Goal: Transaction & Acquisition: Book appointment/travel/reservation

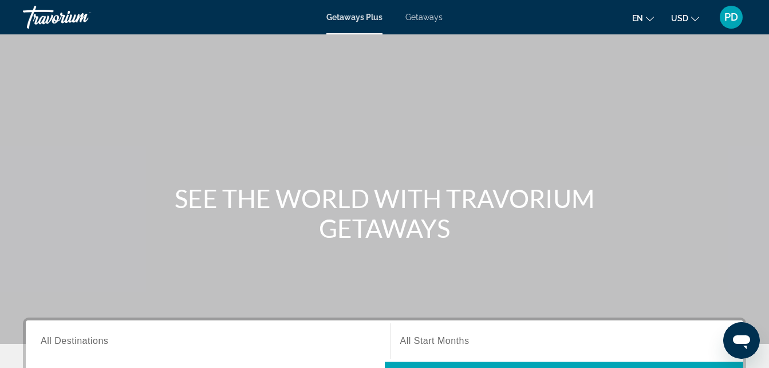
drag, startPoint x: 316, startPoint y: 12, endPoint x: 315, endPoint y: 18, distance: 6.3
click at [315, 18] on div "Getaways Plus Getaways en English Español Français Italiano Português русский U…" at bounding box center [384, 17] width 769 height 30
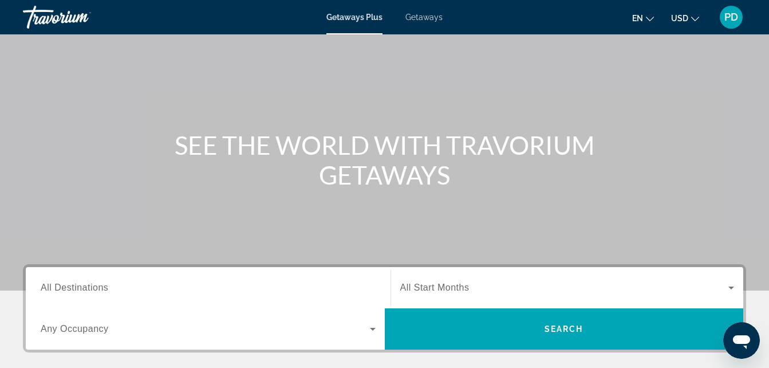
scroll to position [156, 0]
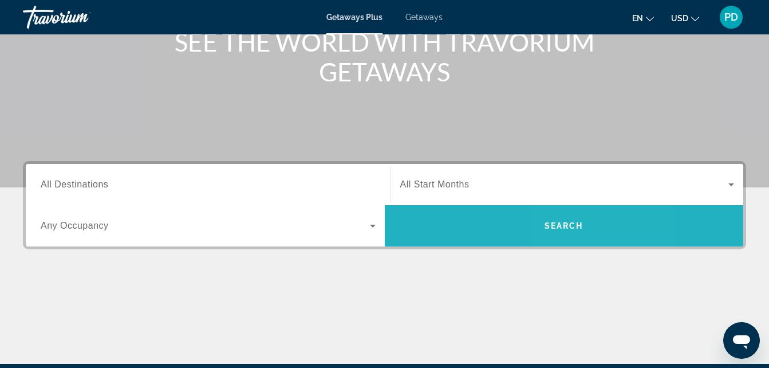
click at [587, 226] on span "Search" at bounding box center [564, 225] width 359 height 27
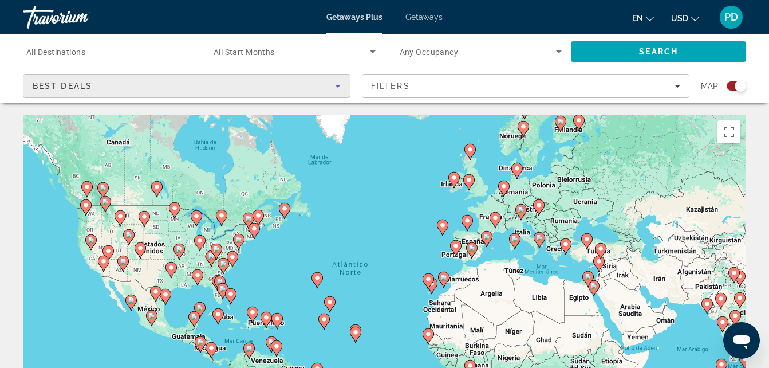
click at [337, 86] on icon "Sort by" at bounding box center [338, 86] width 6 height 3
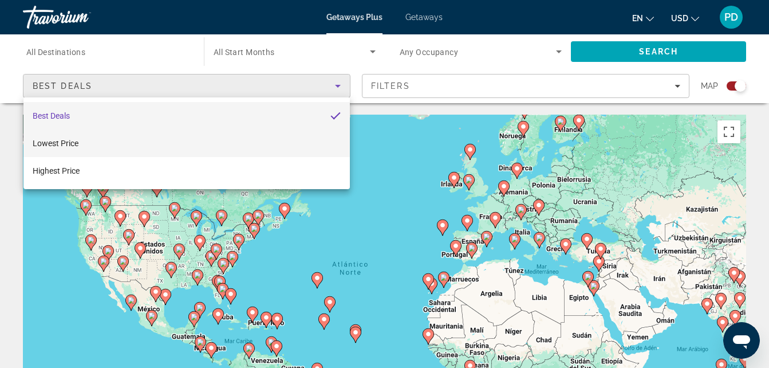
click at [179, 137] on mat-option "Lowest Price" at bounding box center [186, 142] width 326 height 27
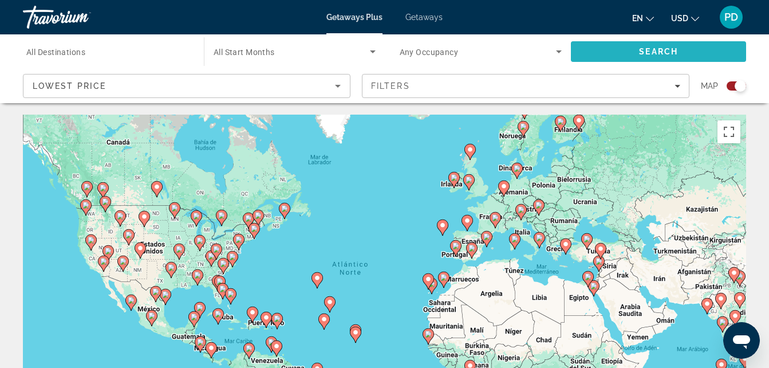
click at [697, 52] on span "Search" at bounding box center [658, 51] width 175 height 27
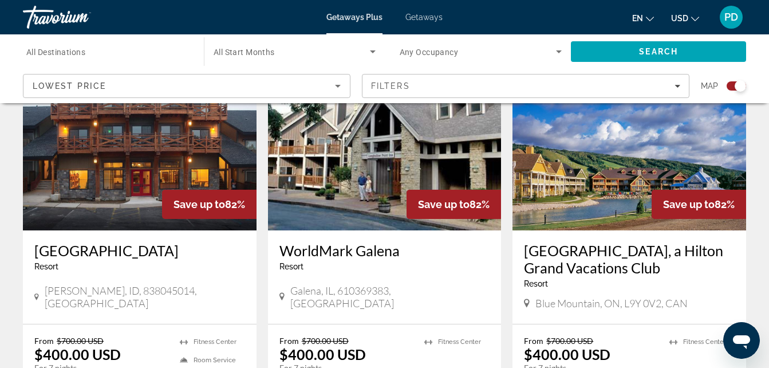
scroll to position [1280, 0]
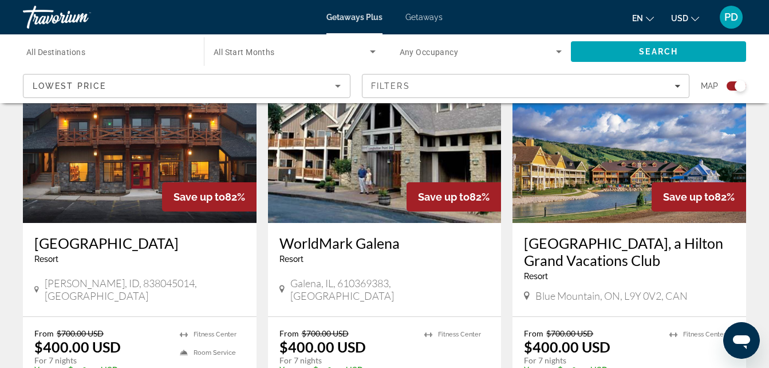
click at [617, 181] on img "Main content" at bounding box center [630, 131] width 234 height 183
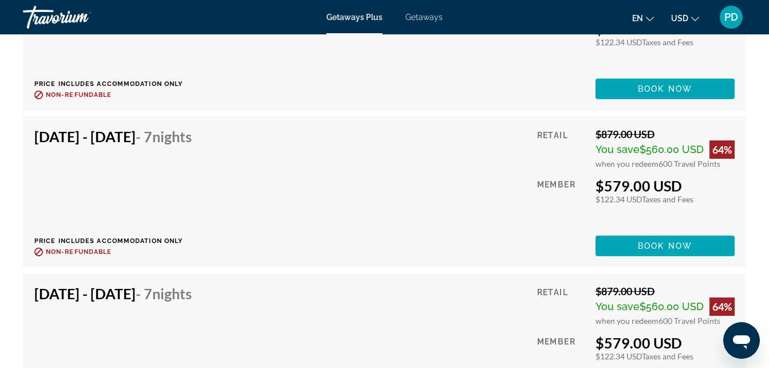
scroll to position [3780, 0]
